Goal: Go to known website: Access a specific website the user already knows

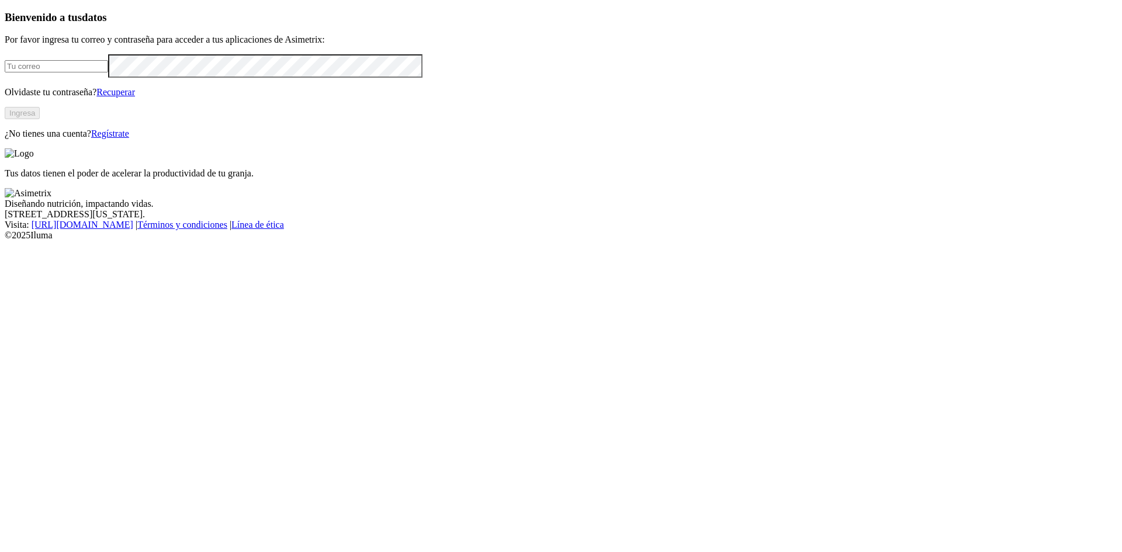
type input "[EMAIL_ADDRESS][DOMAIN_NAME]"
click at [40, 119] on button "Ingresa" at bounding box center [22, 113] width 35 height 12
